Goal: Communication & Community: Answer question/provide support

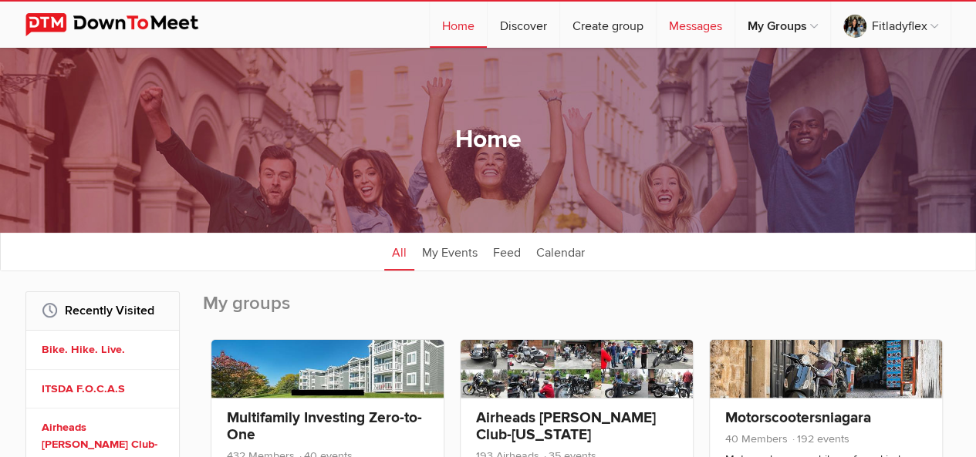
click at [696, 27] on link "Messages" at bounding box center [695, 25] width 78 height 46
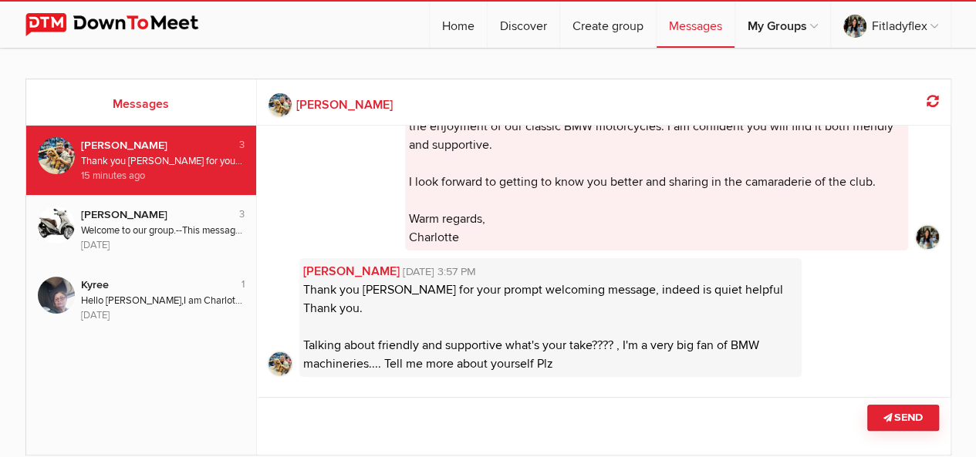
scroll to position [353, 0]
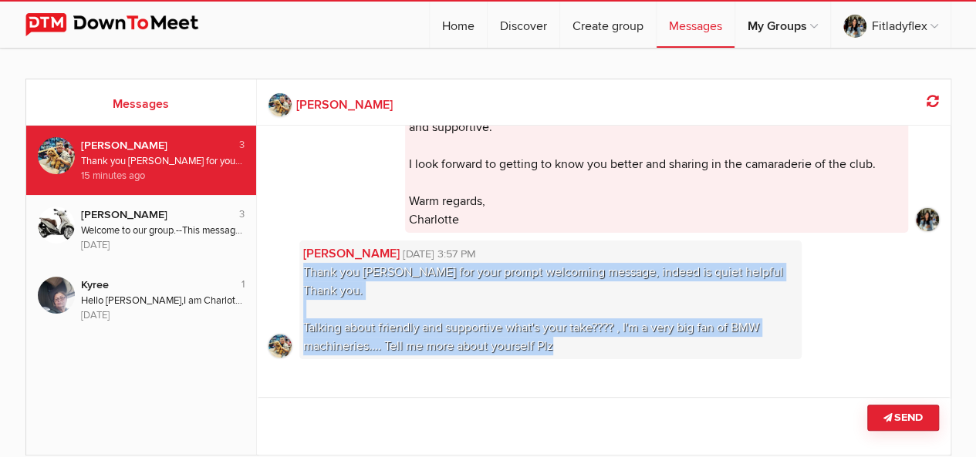
drag, startPoint x: 563, startPoint y: 342, endPoint x: 306, endPoint y: 268, distance: 267.5
click at [305, 268] on div "[PERSON_NAME] [DATE] 3:57 PM Thank you [PERSON_NAME] for your prompt welcoming …" at bounding box center [550, 300] width 502 height 119
copy span "Thank you [PERSON_NAME] for your prompt welcoming message, indeed is quiet help…"
drag, startPoint x: 295, startPoint y: 244, endPoint x: 574, endPoint y: 341, distance: 295.3
click at [574, 341] on li "[PERSON_NAME] [DATE] 3:57 PM Thank you [PERSON_NAME] for your prompt welcoming …" at bounding box center [603, 300] width 670 height 119
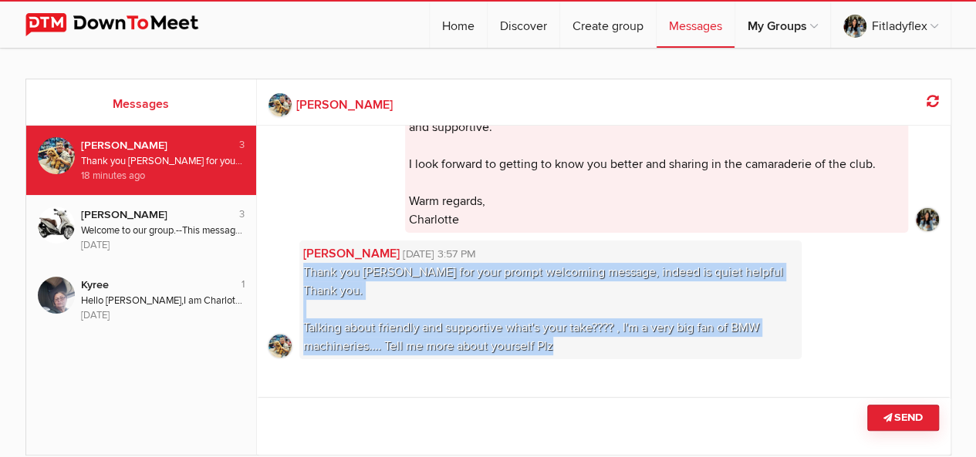
copy div "[PERSON_NAME] [DATE] 3:57 PM Thank you [PERSON_NAME] for your prompt welcoming …"
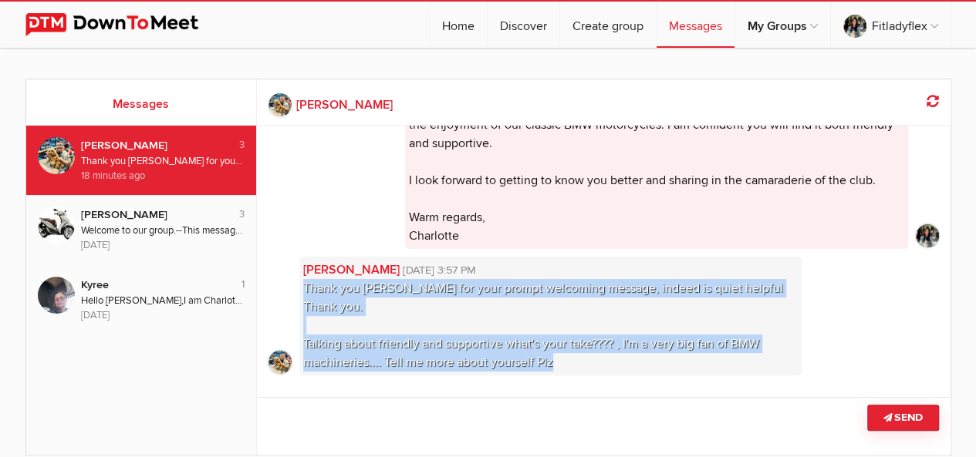
scroll to position [353, 0]
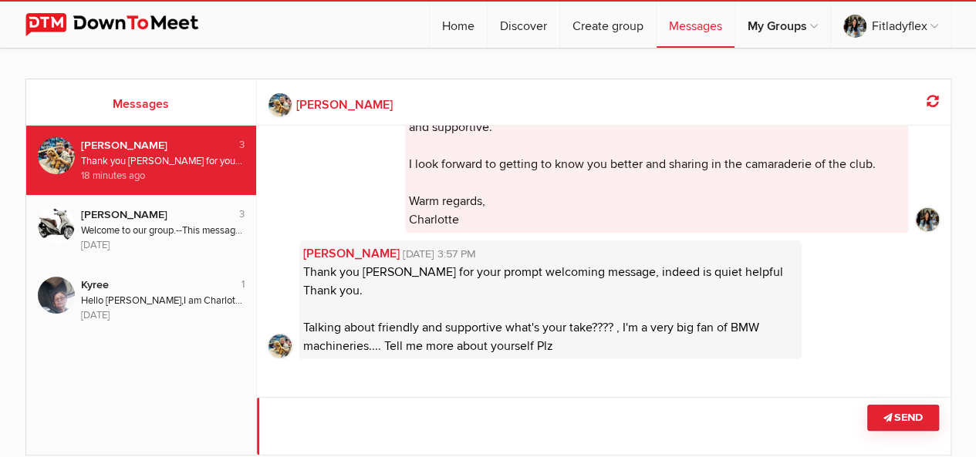
click at [438, 433] on textarea at bounding box center [603, 426] width 693 height 58
drag, startPoint x: 285, startPoint y: 142, endPoint x: 564, endPoint y: 361, distance: 354.2
click at [564, 361] on div "[PERSON_NAME] [DATE] 5:32 AM Hello How are you doing [DATE]? I'm new here and w…" at bounding box center [603, 75] width 693 height 606
copy ul "[PERSON_NAME] [DATE] 5:32 AM Hello How are you doing [DATE]? I'm new here and w…"
click at [383, 416] on textarea at bounding box center [603, 426] width 693 height 58
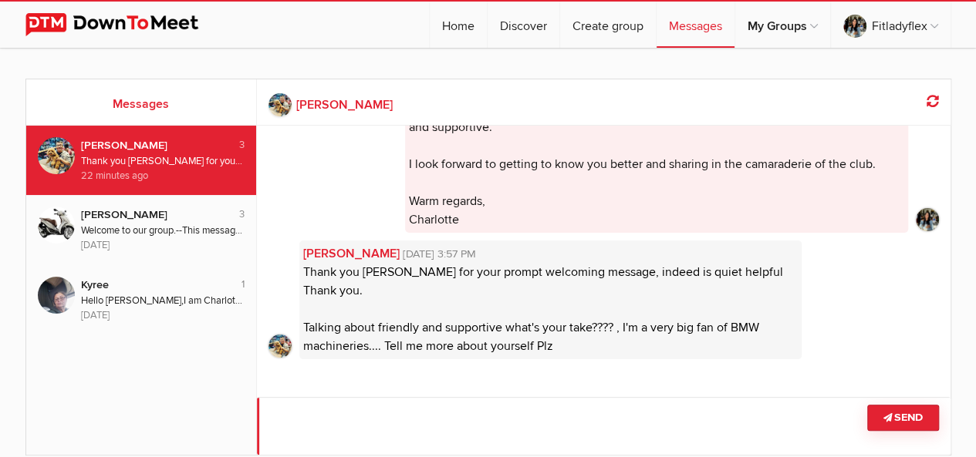
paste textarea "Hi [PERSON_NAME], Thanks so much for your nice words! I'm glad my welcome helpe…"
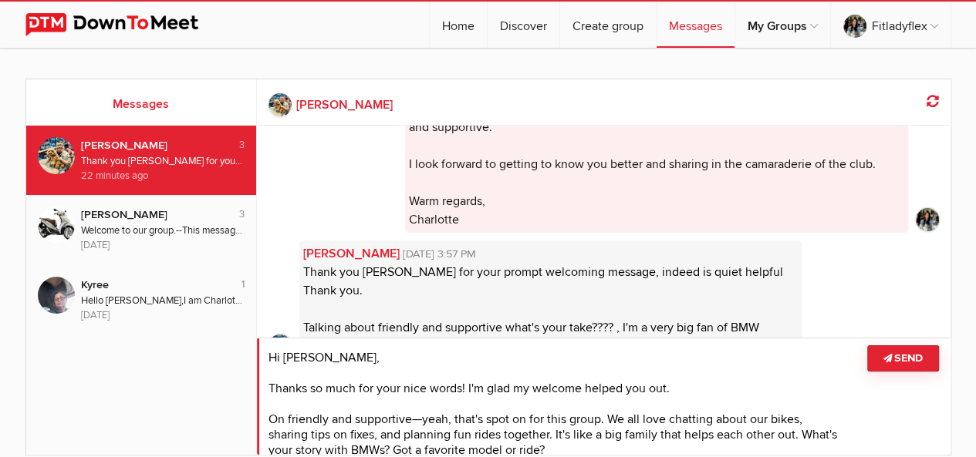
scroll to position [2, 0]
click at [425, 413] on textarea at bounding box center [603, 396] width 693 height 117
click at [424, 413] on textarea at bounding box center [603, 396] width 693 height 117
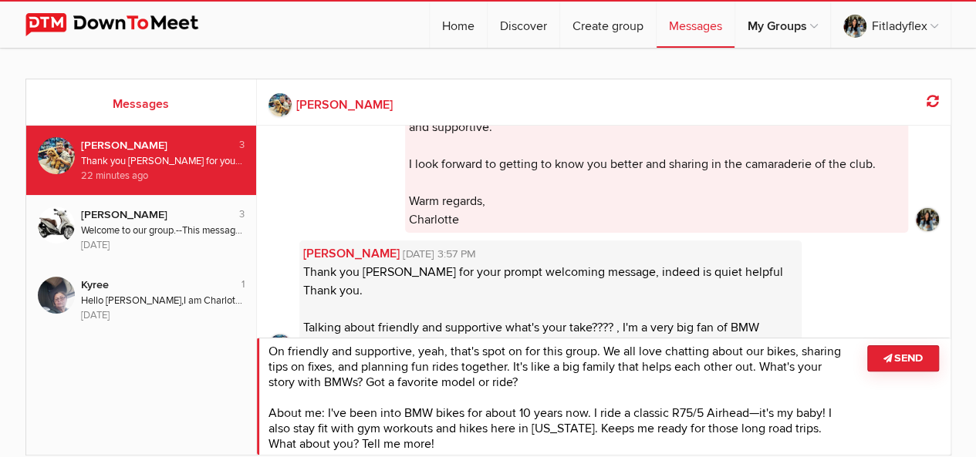
scroll to position [71, 0]
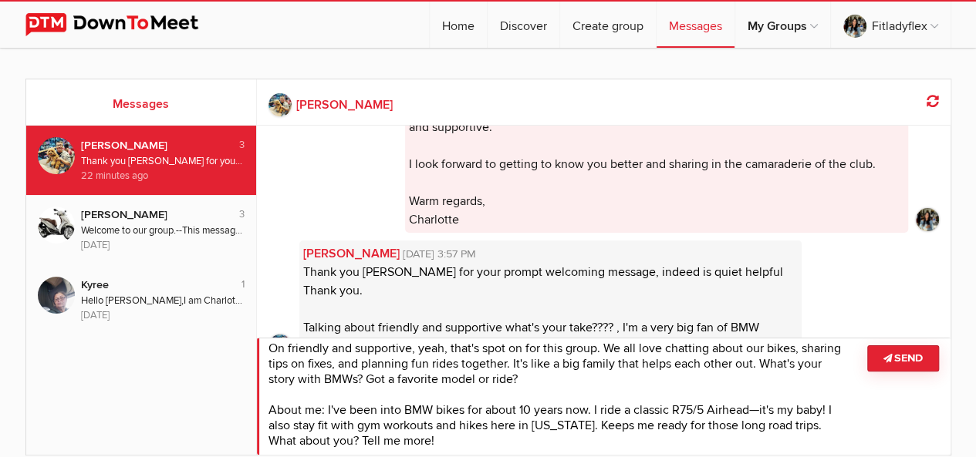
click at [759, 406] on textarea at bounding box center [603, 396] width 693 height 117
drag, startPoint x: 581, startPoint y: 423, endPoint x: 531, endPoint y: 425, distance: 50.9
click at [531, 425] on textarea at bounding box center [603, 396] width 693 height 117
type textarea "Hi [PERSON_NAME], Thanks so much for your nice words! I'm glad my welcome helpe…"
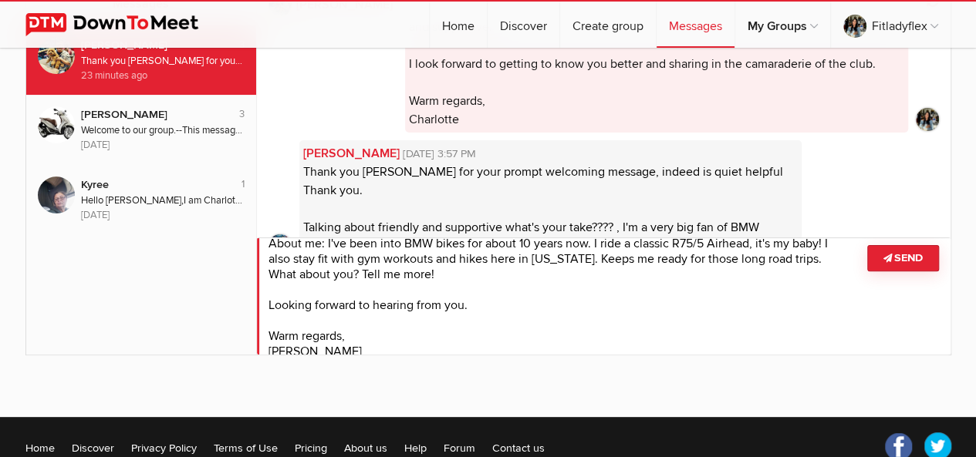
scroll to position [145, 0]
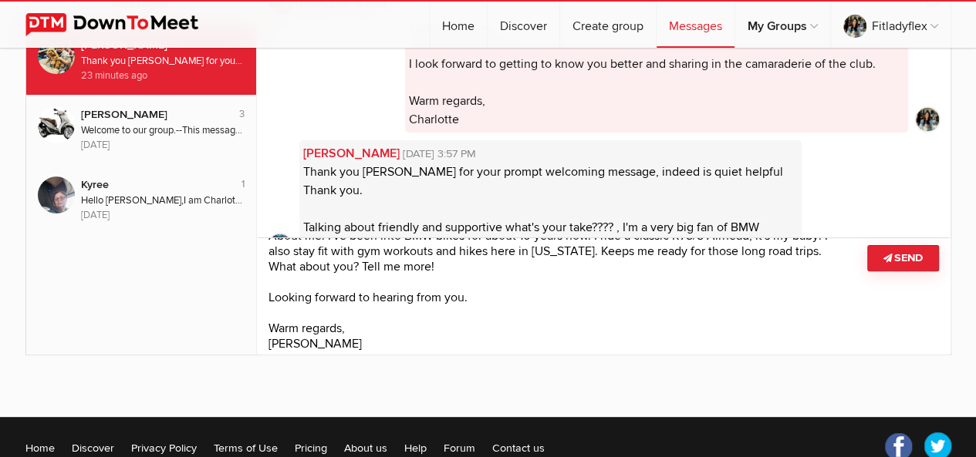
click at [899, 258] on button "Send" at bounding box center [903, 258] width 72 height 26
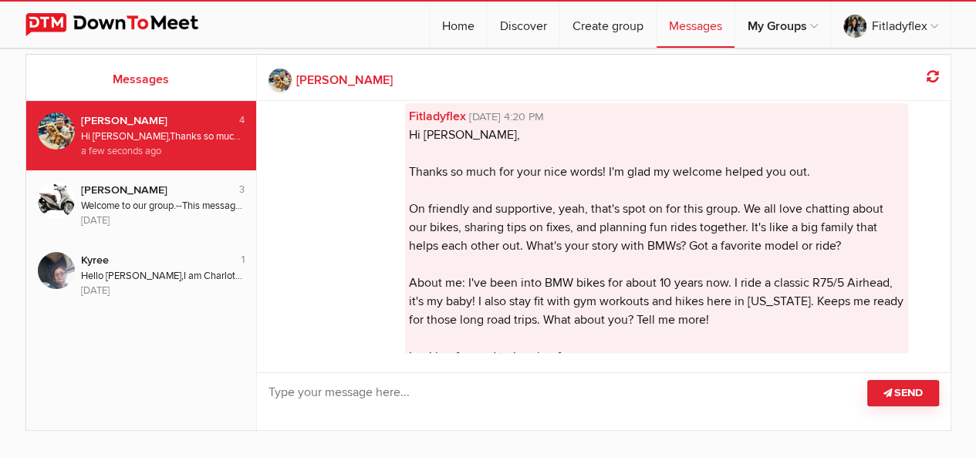
scroll to position [590, 0]
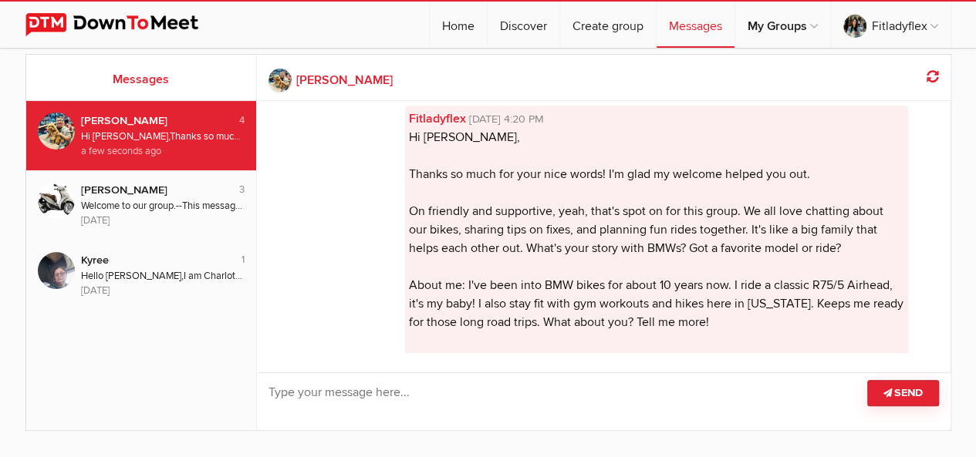
click at [307, 75] on b "[PERSON_NAME]" at bounding box center [344, 80] width 96 height 19
